Goal: Task Accomplishment & Management: Manage account settings

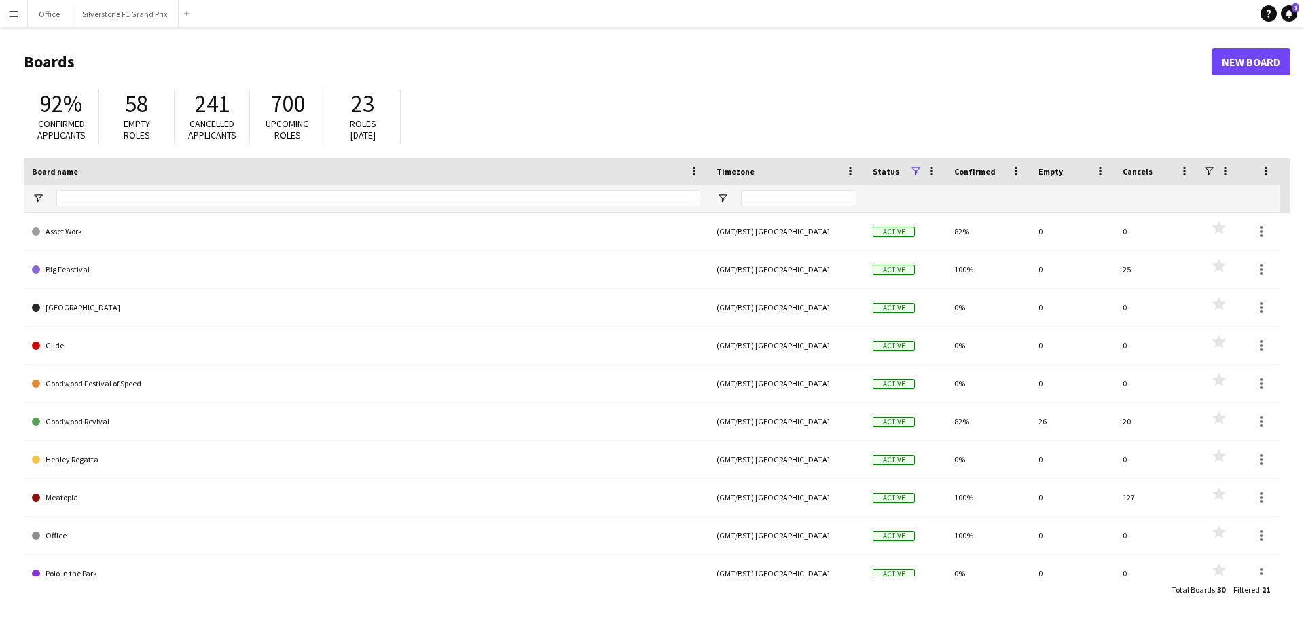
click at [15, 17] on app-icon "Menu" at bounding box center [13, 13] width 11 height 11
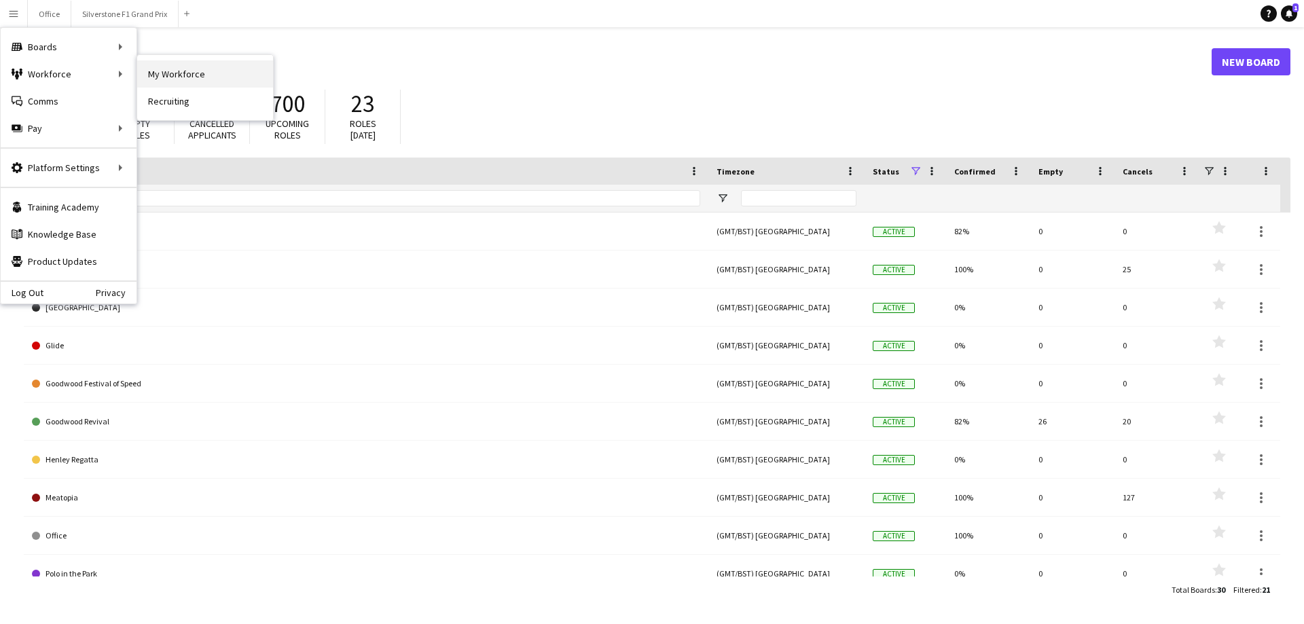
click at [149, 74] on link "My Workforce" at bounding box center [205, 73] width 136 height 27
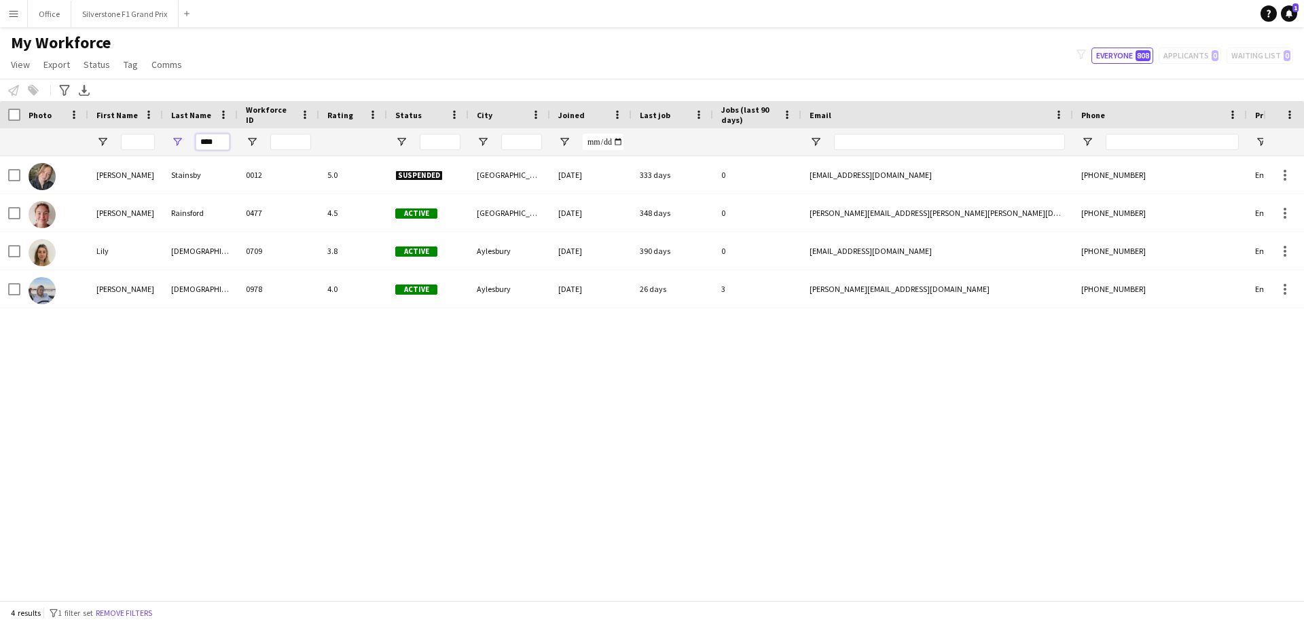
click at [221, 138] on input "****" at bounding box center [213, 142] width 34 height 16
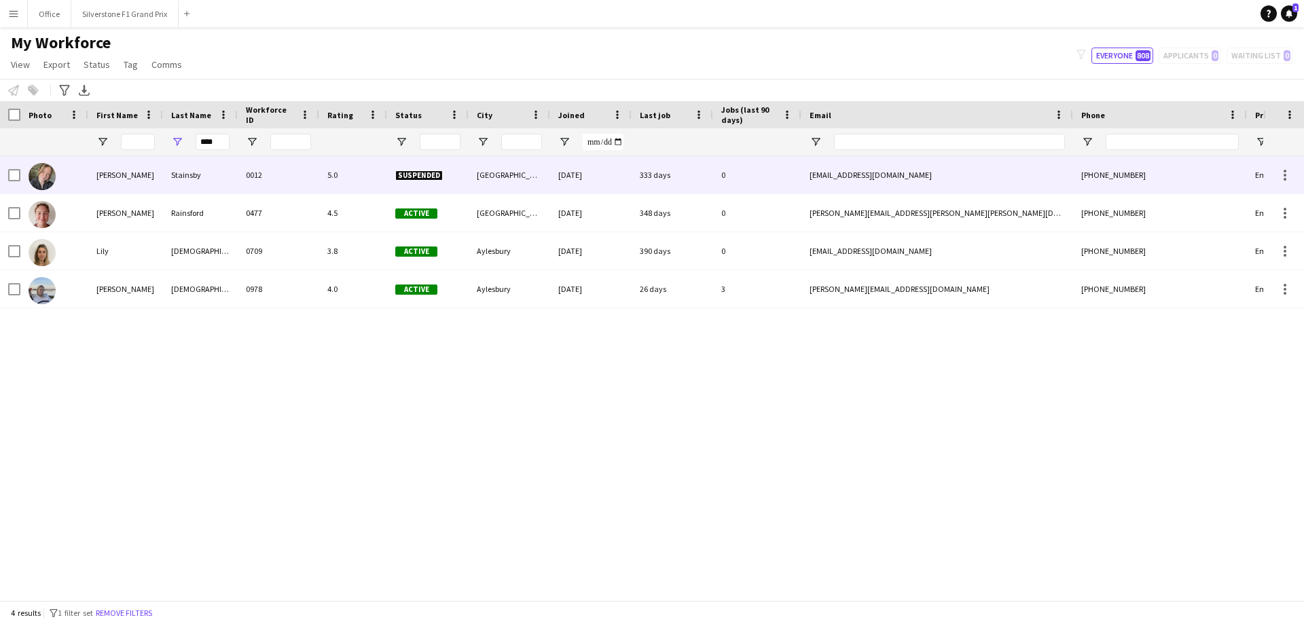
click at [646, 179] on div at bounding box center [1283, 174] width 41 height 37
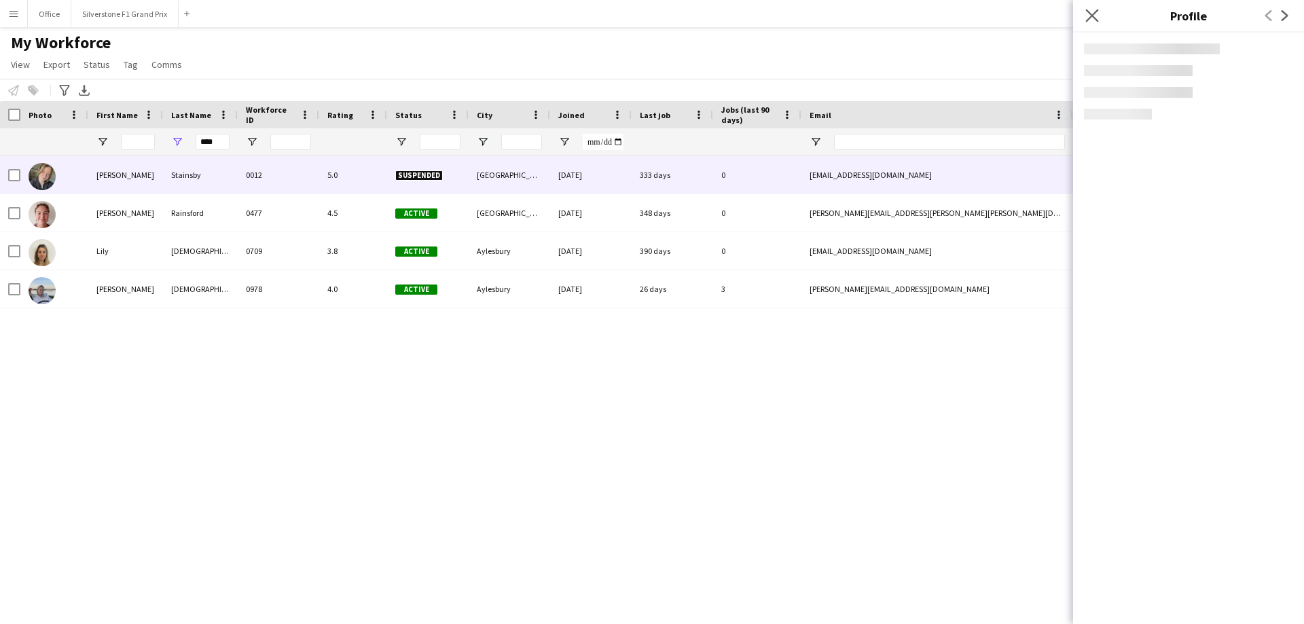
click at [646, 22] on app-icon "Close pop-in" at bounding box center [1092, 16] width 20 height 20
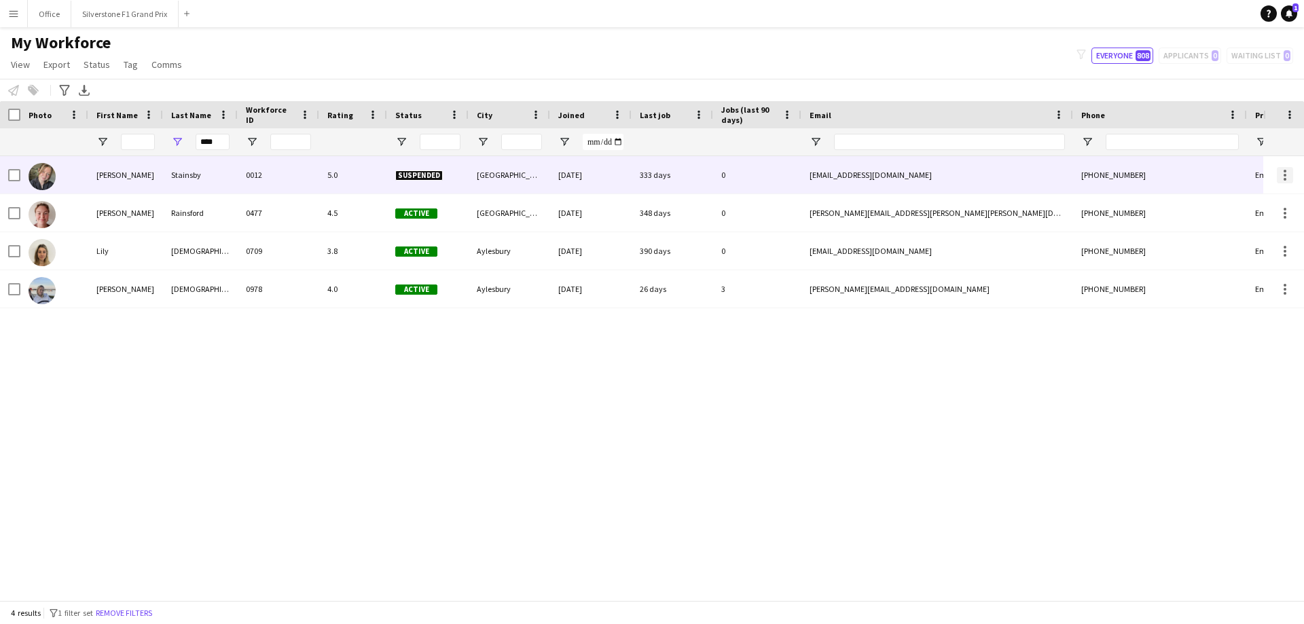
click at [646, 176] on div at bounding box center [1284, 175] width 3 height 3
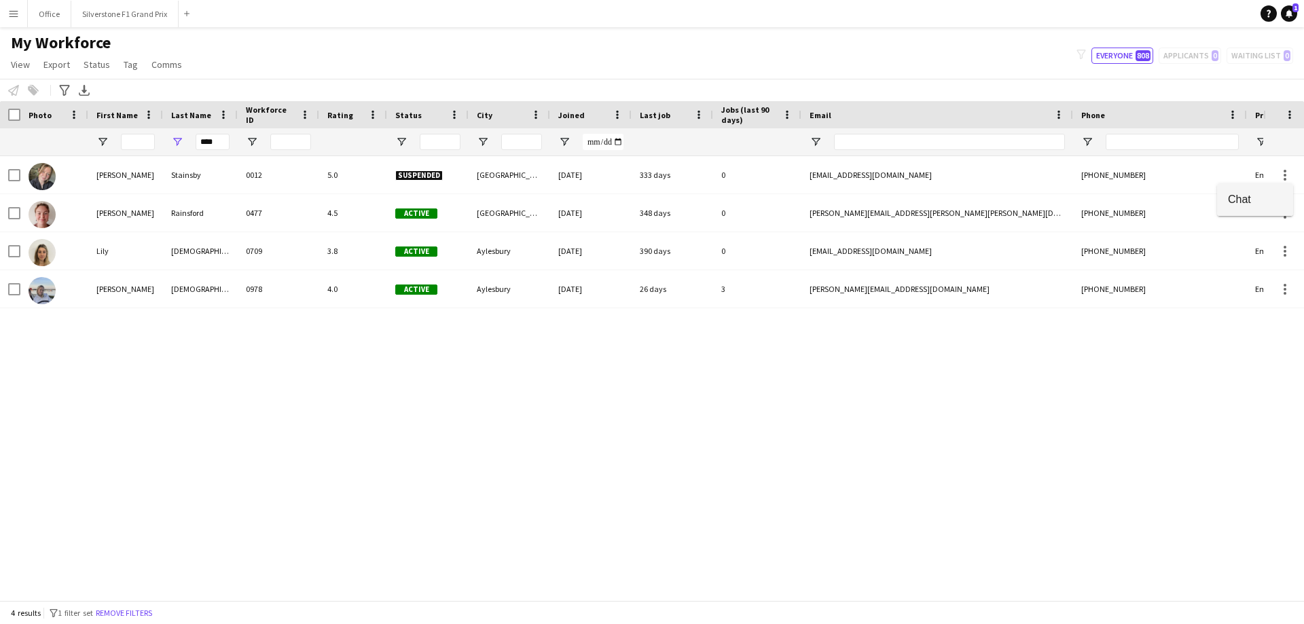
click at [646, 196] on span "Chat" at bounding box center [1254, 199] width 54 height 12
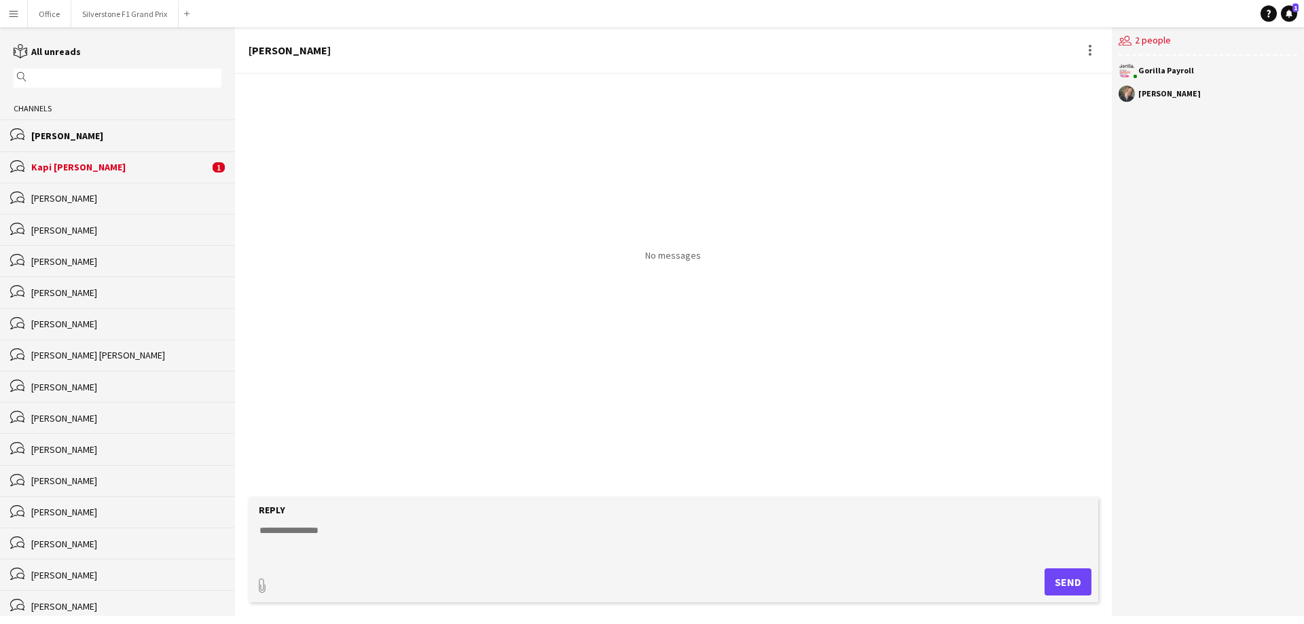
click at [154, 169] on div "Kapi [PERSON_NAME]" at bounding box center [120, 167] width 178 height 12
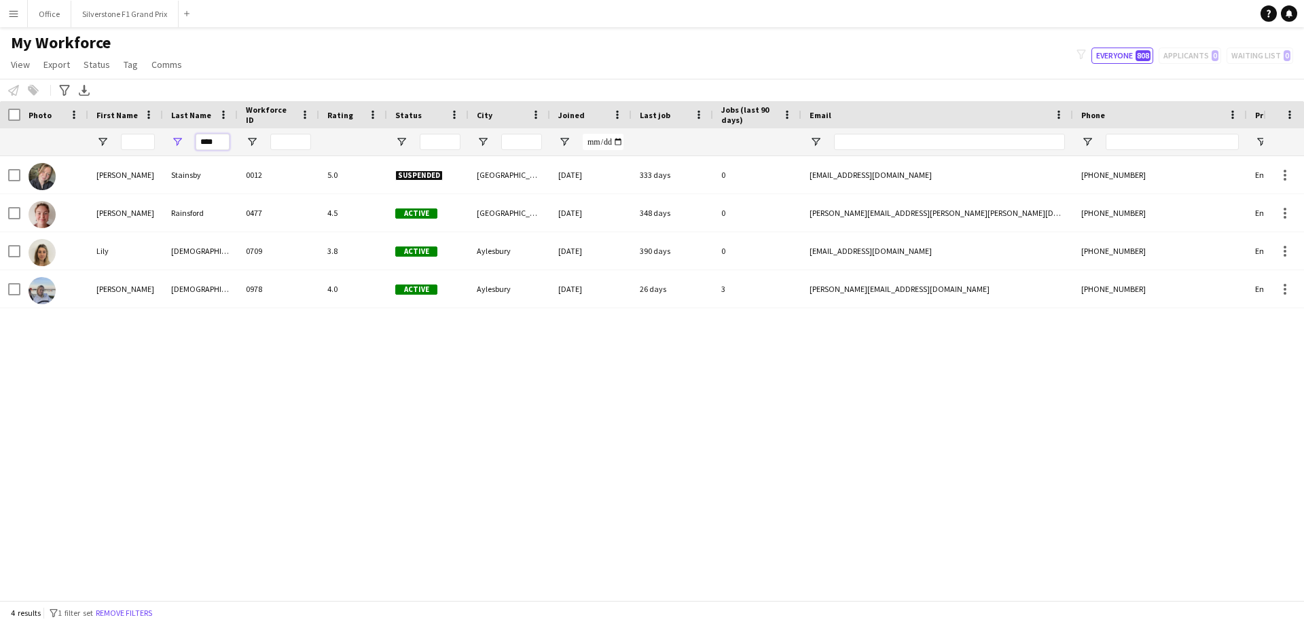
drag, startPoint x: 217, startPoint y: 143, endPoint x: 197, endPoint y: 143, distance: 19.7
click at [197, 143] on input "****" at bounding box center [213, 142] width 34 height 16
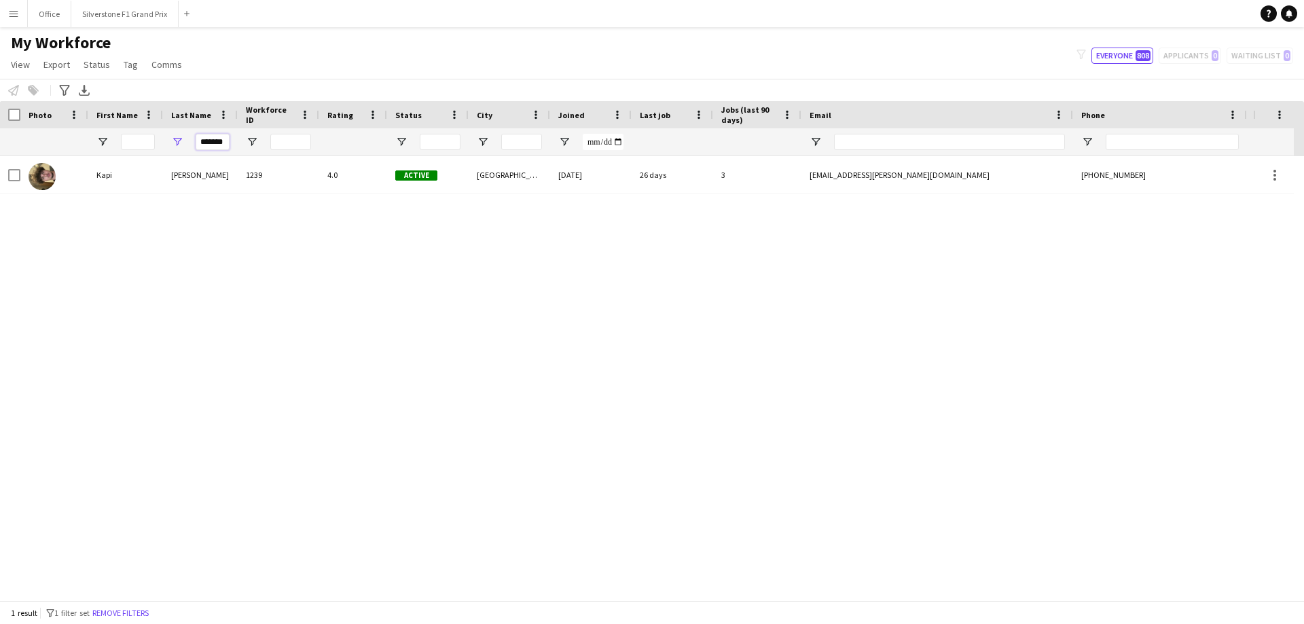
type input "*******"
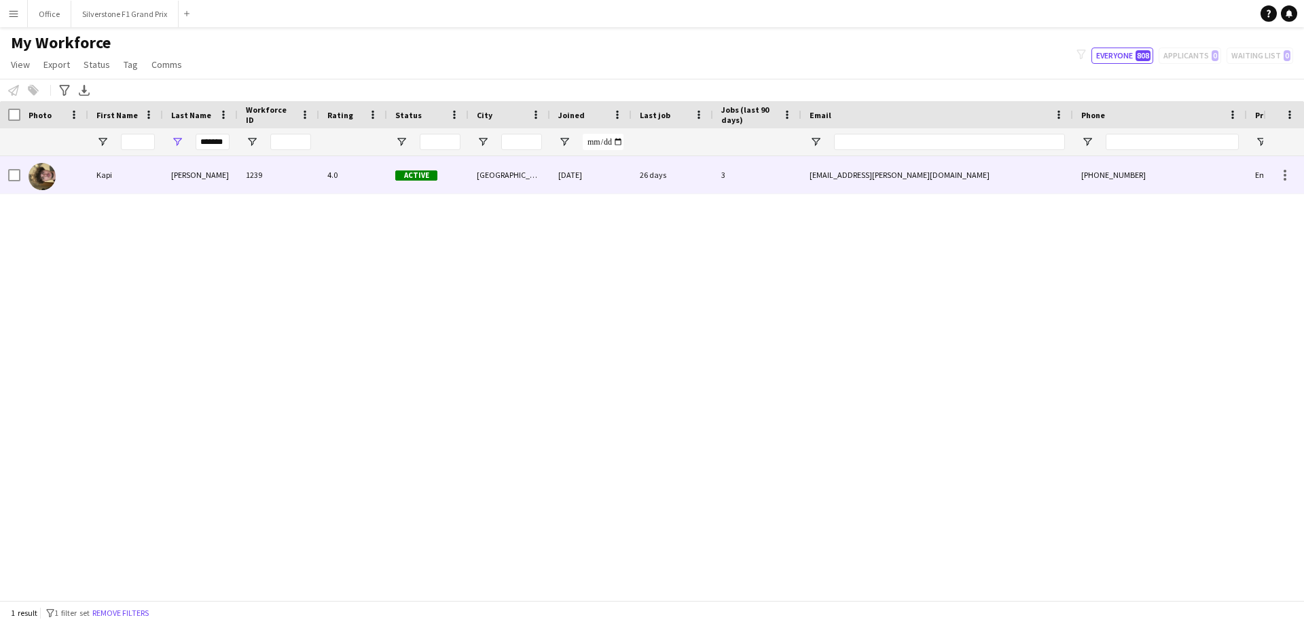
click at [162, 168] on div "Kapi" at bounding box center [125, 174] width 75 height 37
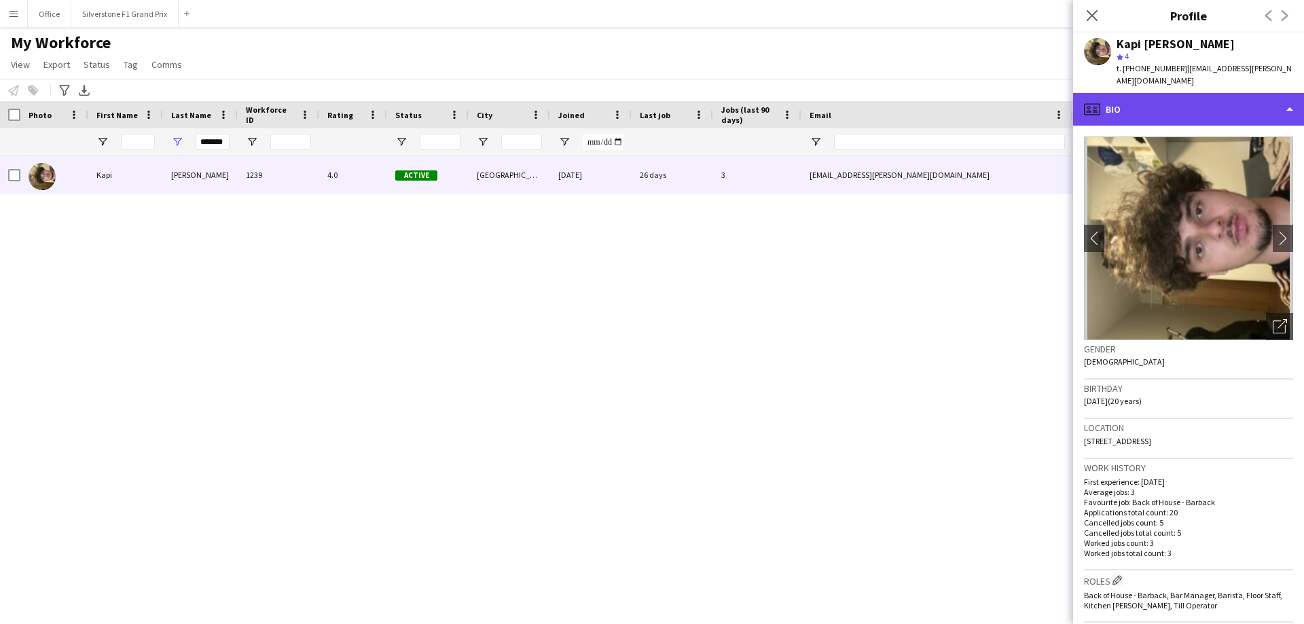
click at [646, 93] on div "profile Bio" at bounding box center [1188, 109] width 231 height 33
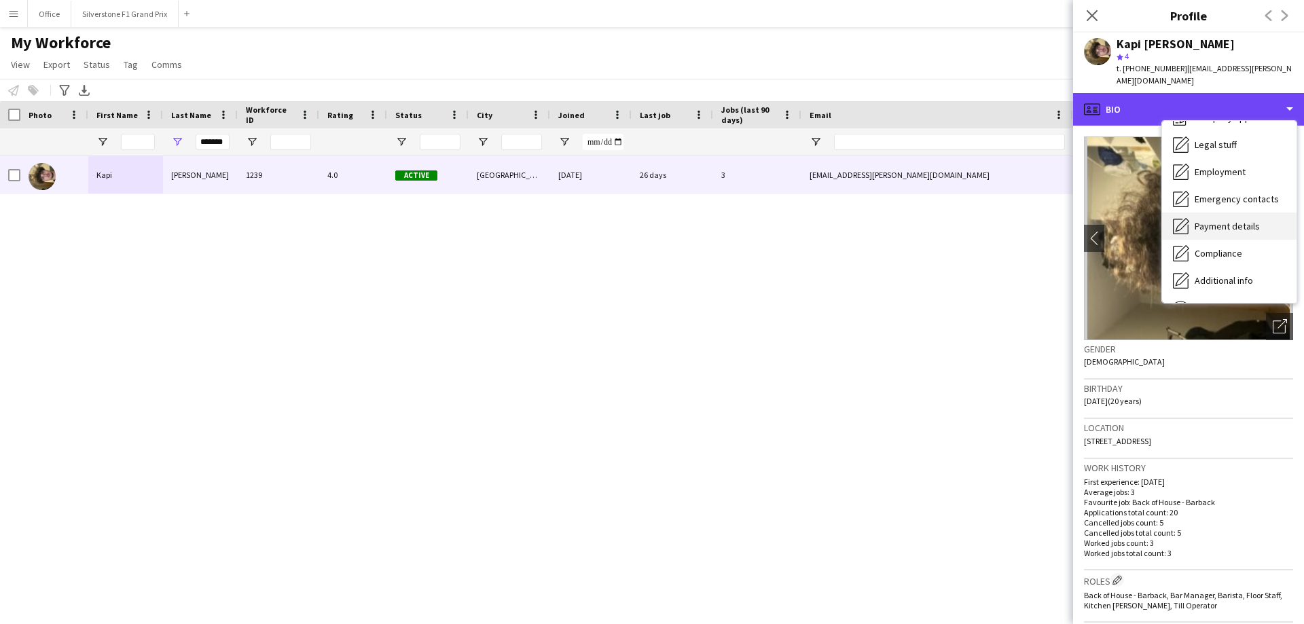
scroll to position [68, 0]
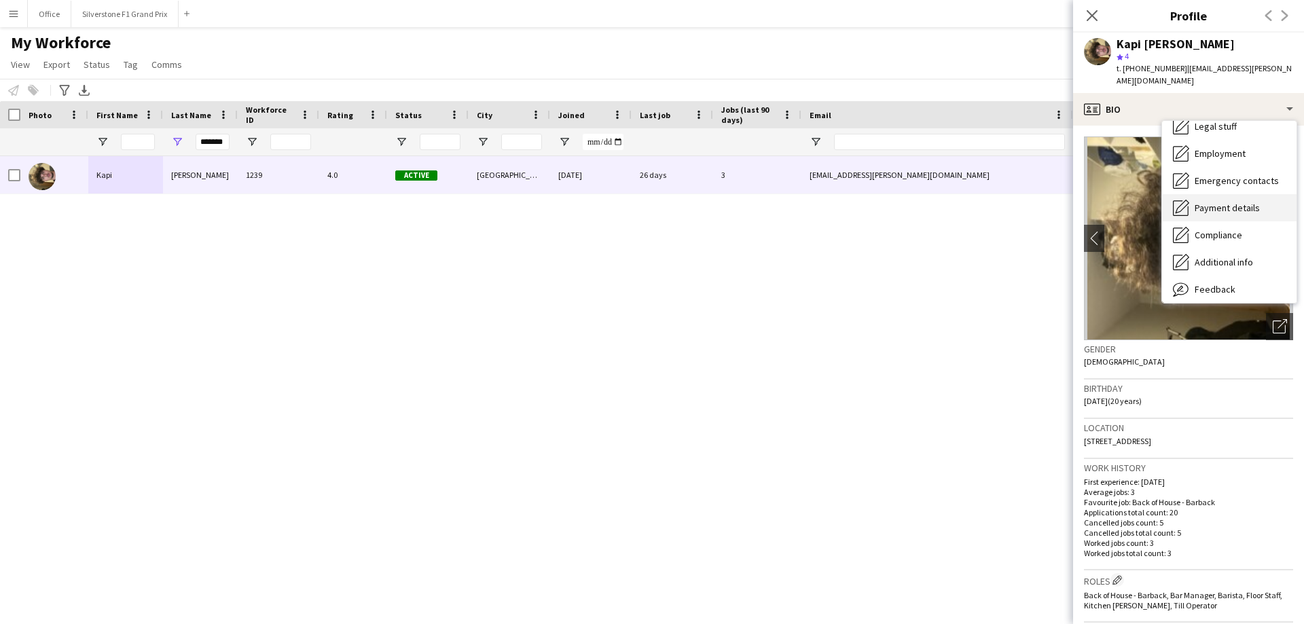
click at [646, 202] on span "Payment details" at bounding box center [1226, 208] width 65 height 12
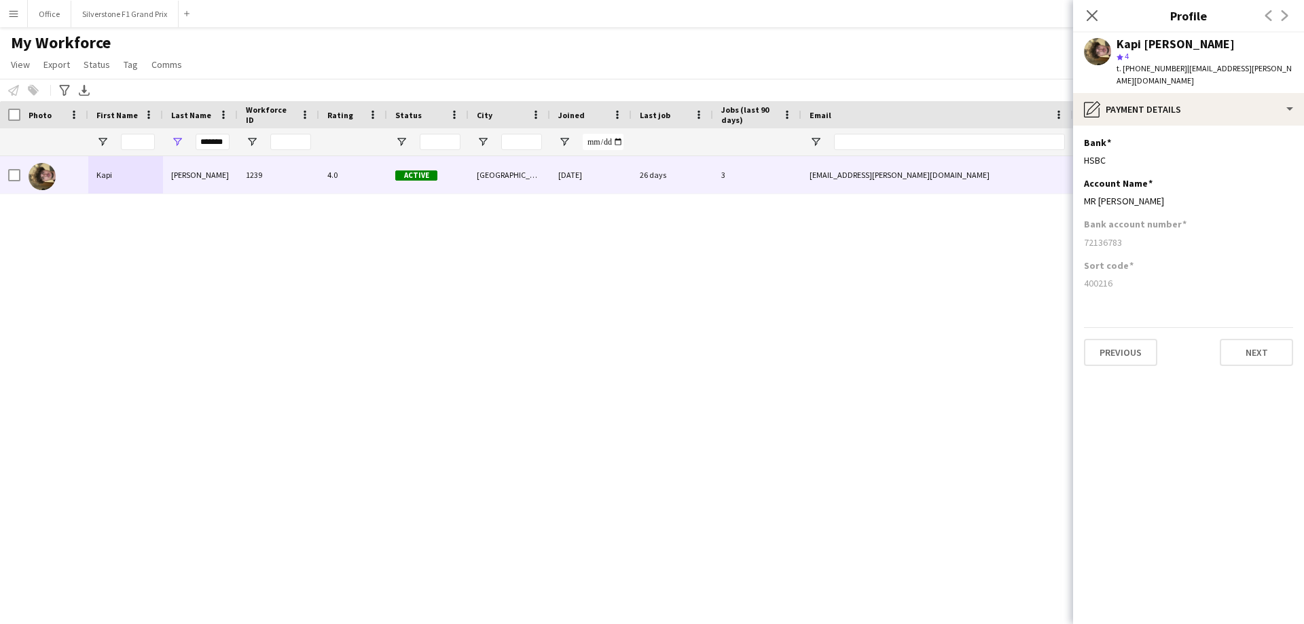
click at [16, 18] on app-icon "Menu" at bounding box center [13, 13] width 11 height 11
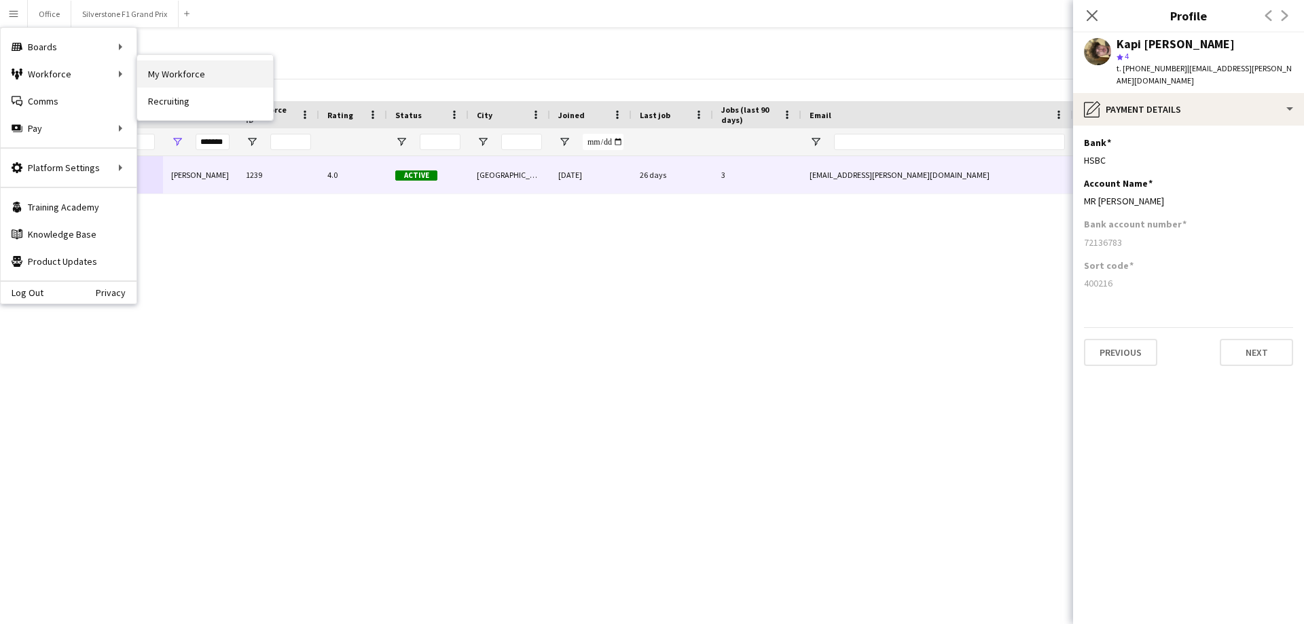
click at [159, 73] on link "My Workforce" at bounding box center [205, 73] width 136 height 27
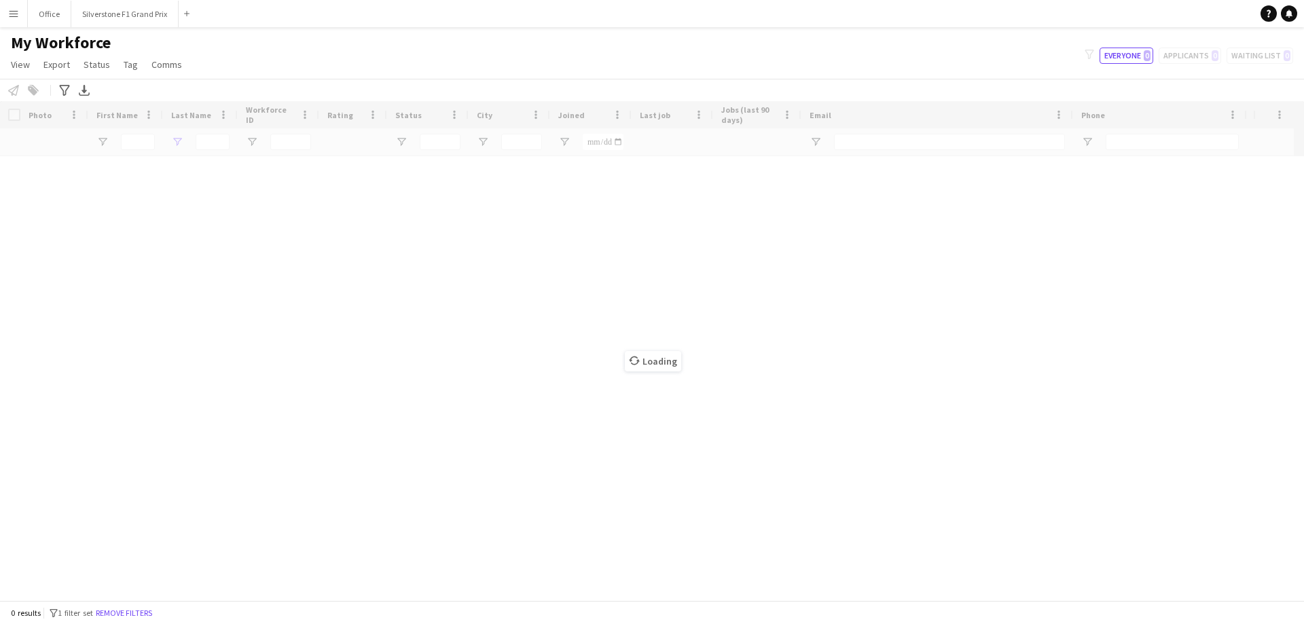
type input "*******"
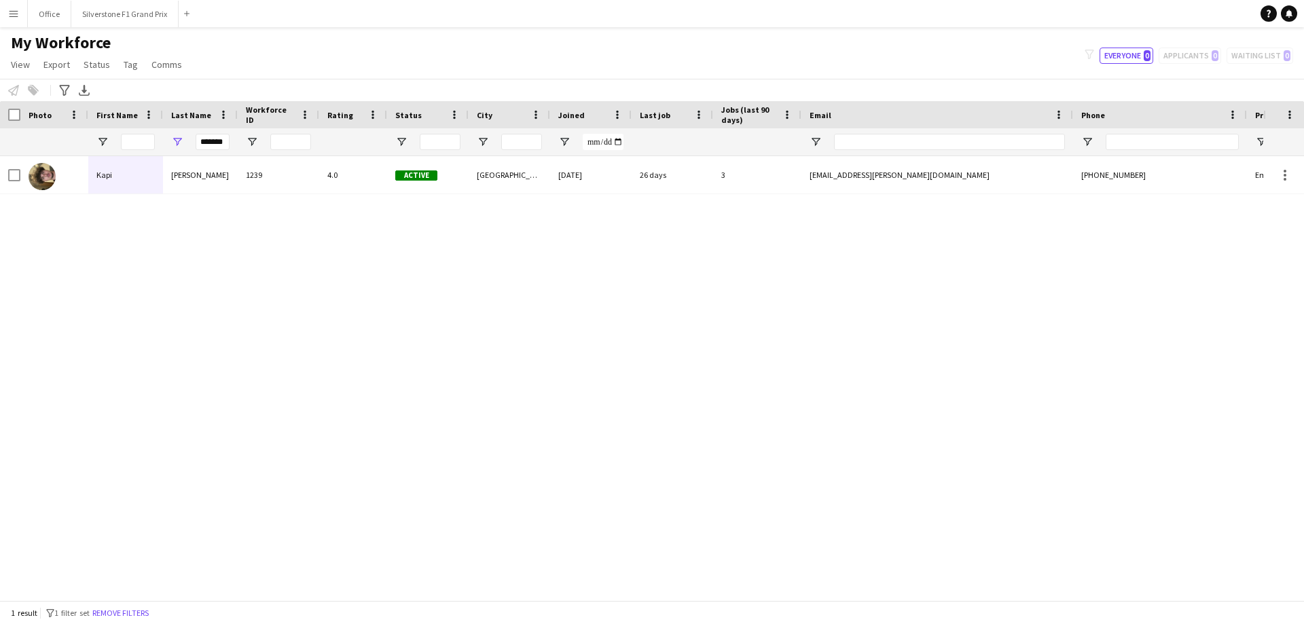
click at [13, 18] on app-icon "Menu" at bounding box center [13, 13] width 11 height 11
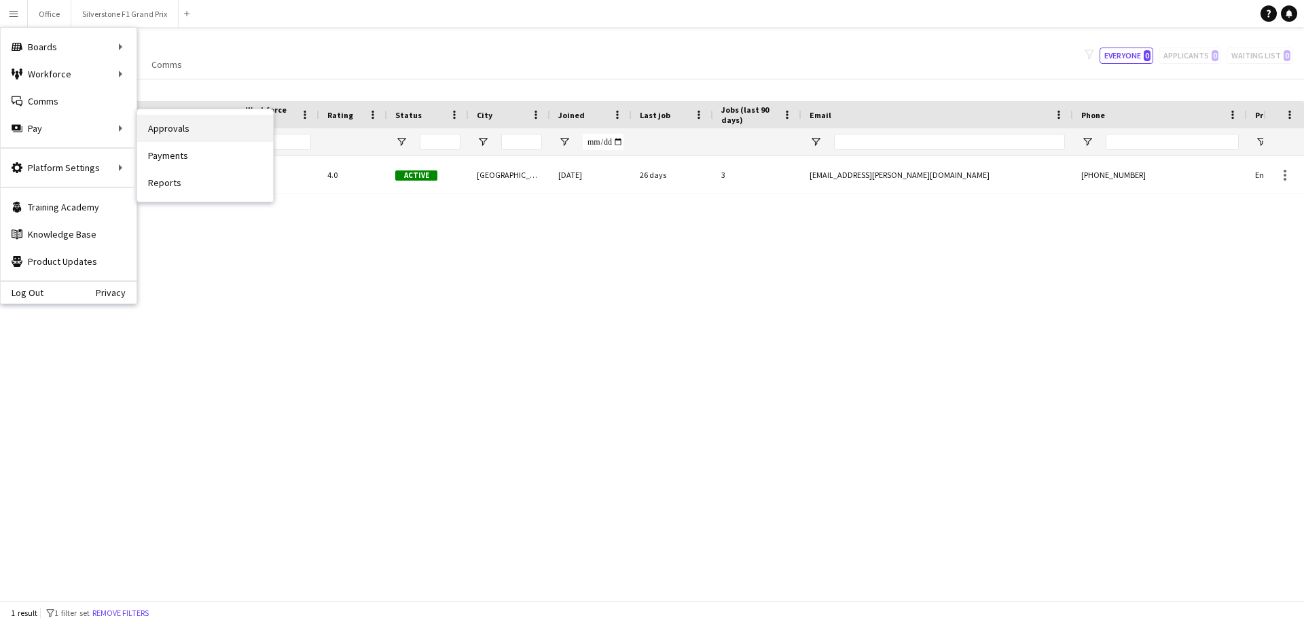
click at [177, 128] on link "Approvals" at bounding box center [205, 128] width 136 height 27
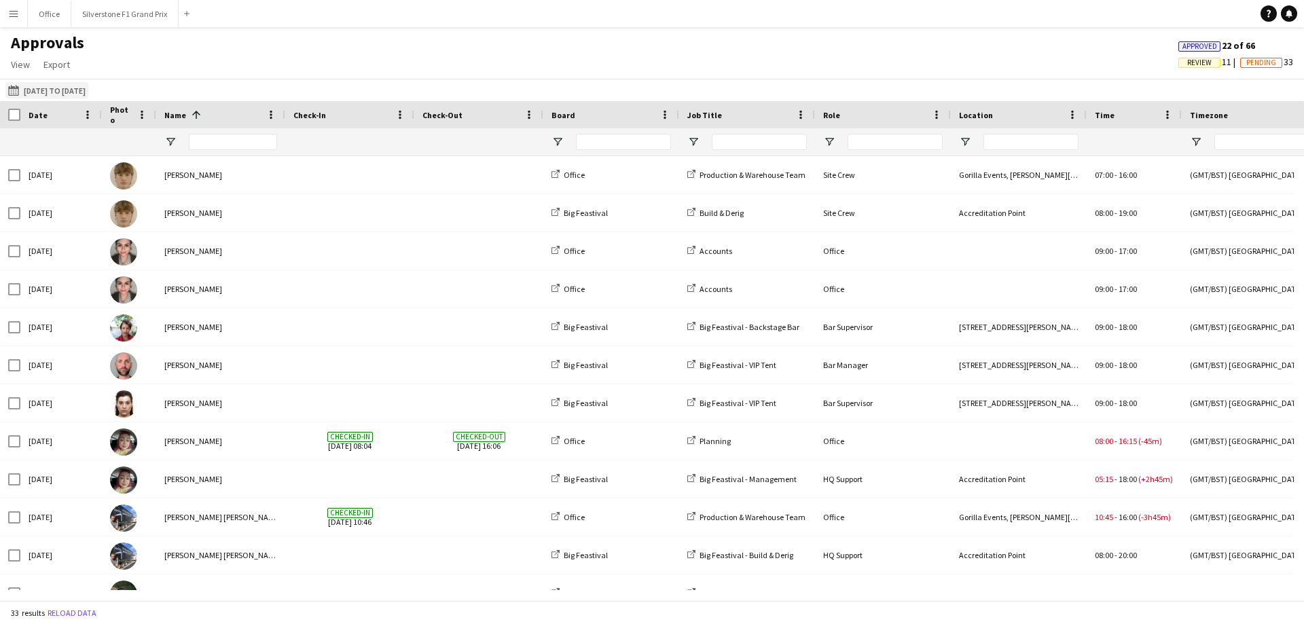
click at [71, 97] on button "[DATE] to [DATE] [DATE] to [DATE]" at bounding box center [46, 90] width 83 height 16
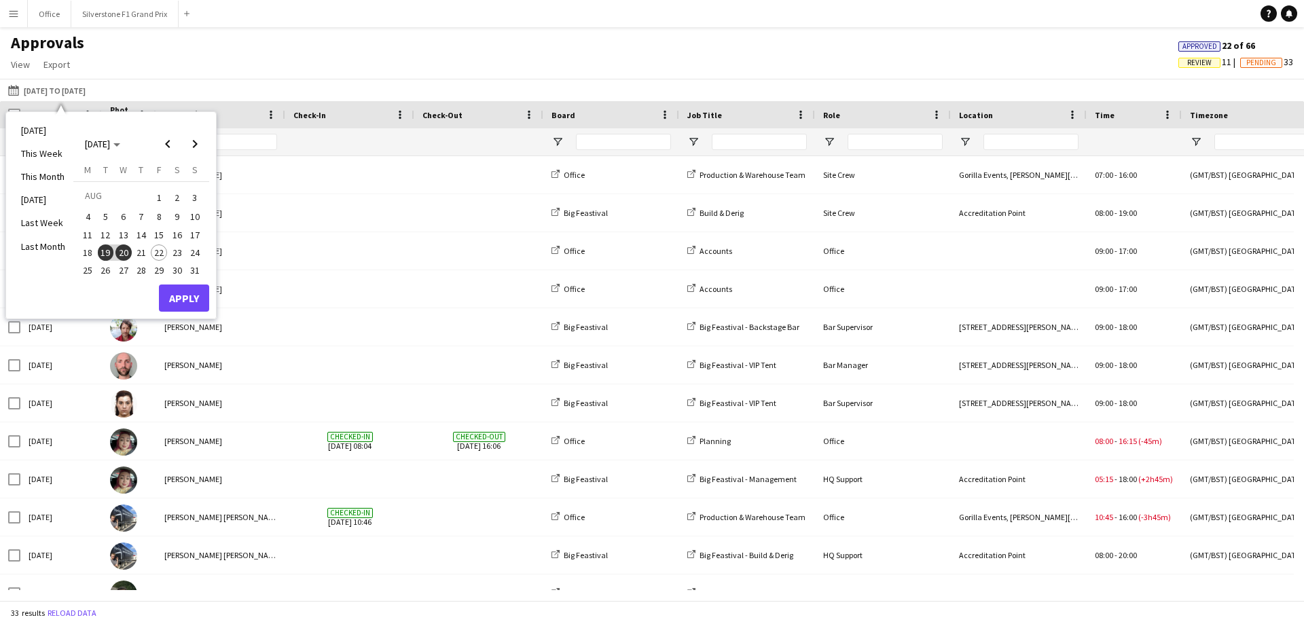
click at [92, 250] on span "18" at bounding box center [87, 252] width 16 height 16
click at [158, 253] on span "22" at bounding box center [159, 252] width 16 height 16
click at [143, 250] on span "21" at bounding box center [141, 252] width 16 height 16
click at [87, 253] on span "18" at bounding box center [87, 252] width 16 height 16
click at [138, 249] on span "21" at bounding box center [141, 252] width 16 height 16
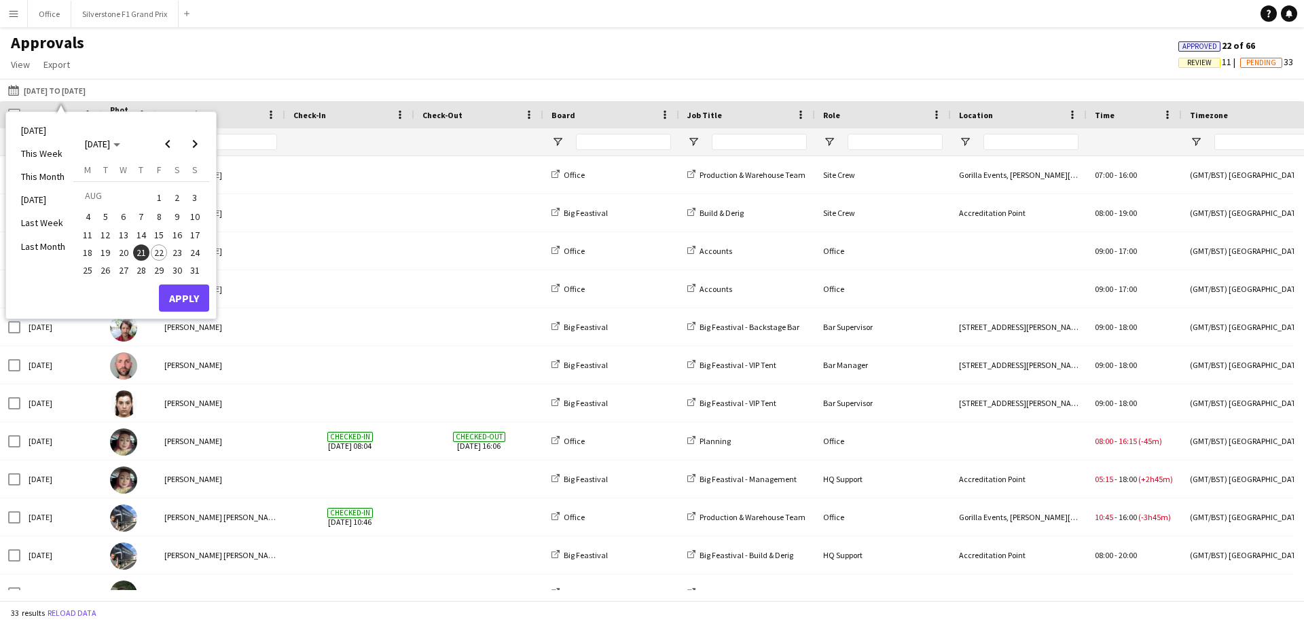
click at [87, 251] on span "18" at bounding box center [87, 252] width 16 height 16
click at [137, 251] on span "21" at bounding box center [141, 252] width 16 height 16
click at [90, 253] on span "18" at bounding box center [87, 252] width 16 height 16
click at [134, 253] on span "21" at bounding box center [141, 252] width 16 height 16
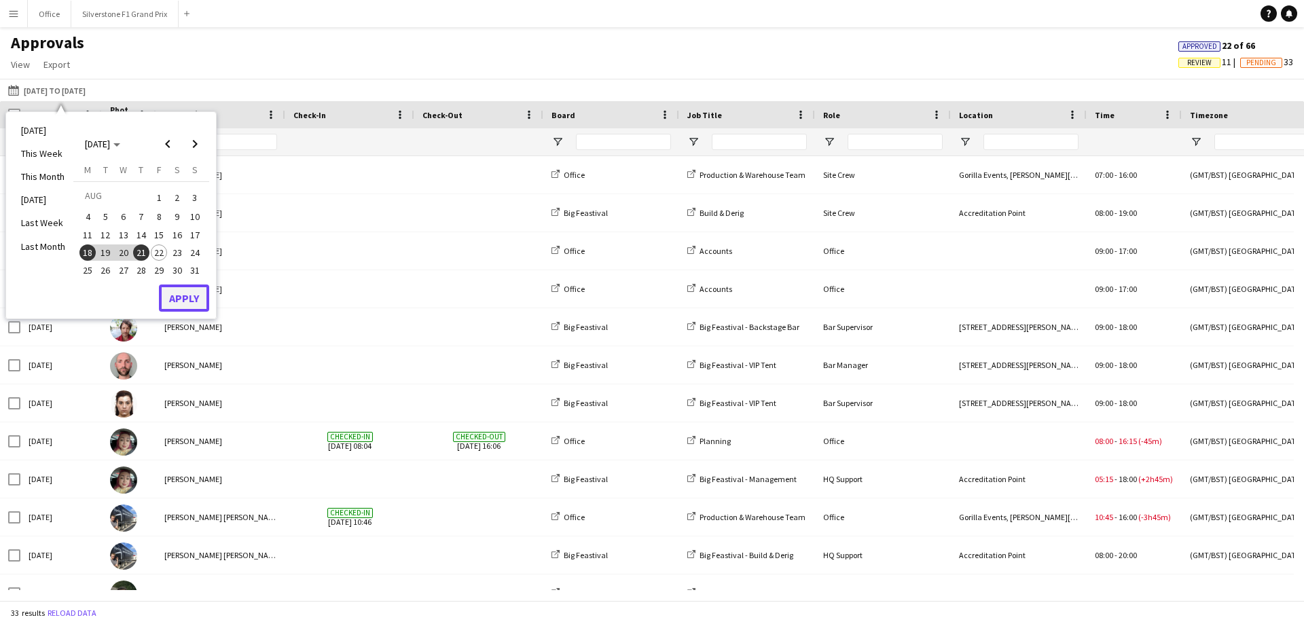
click at [177, 293] on button "Apply" at bounding box center [184, 297] width 50 height 27
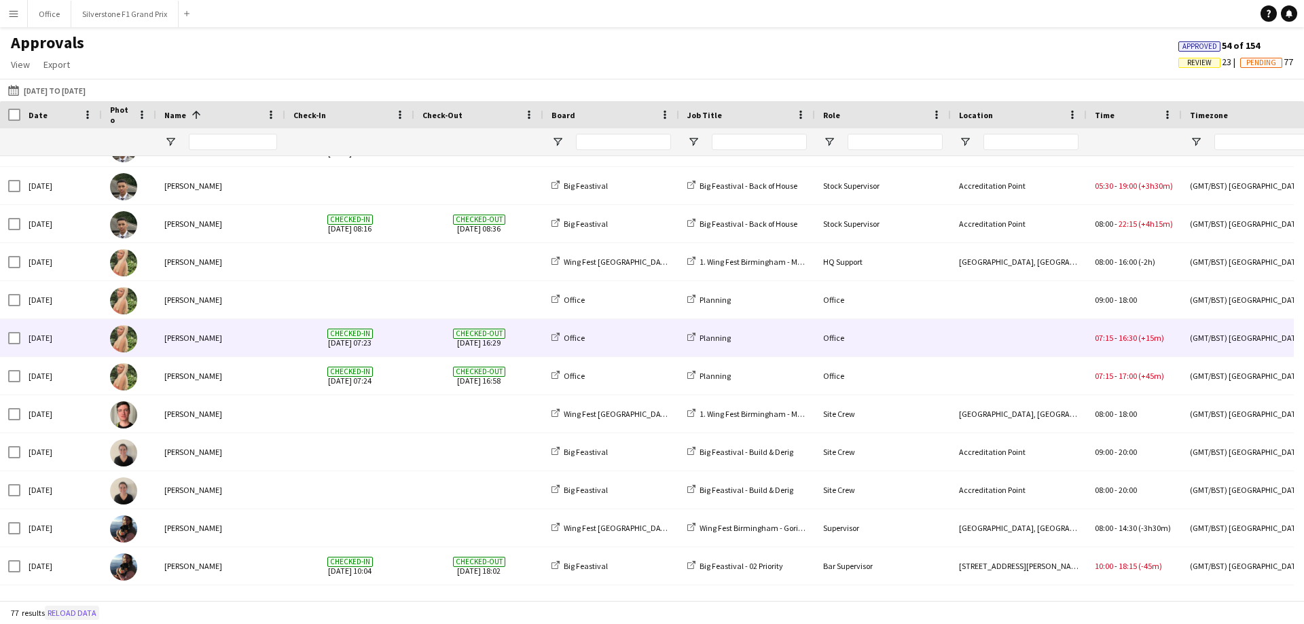
scroll to position [1086, 0]
